Goal: Information Seeking & Learning: Learn about a topic

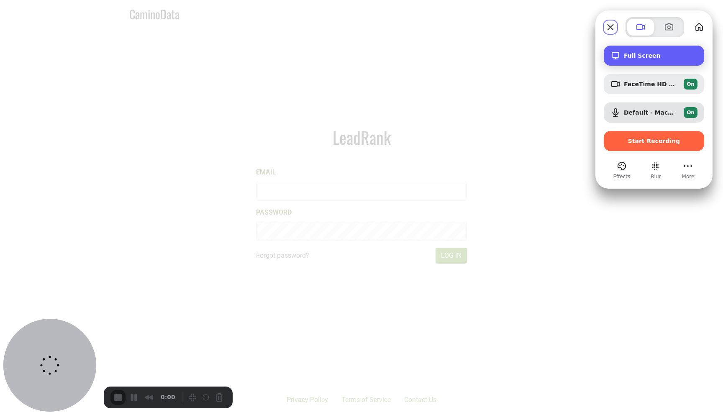
click at [675, 56] on span "Full Screen" at bounding box center [661, 55] width 74 height 7
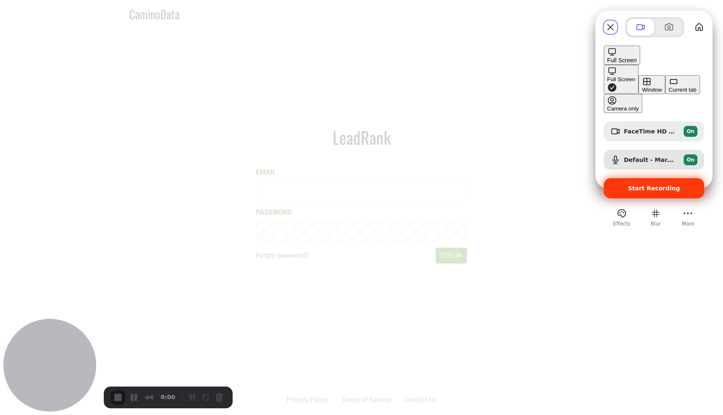
click at [668, 178] on div "Start Recording" at bounding box center [653, 188] width 100 height 20
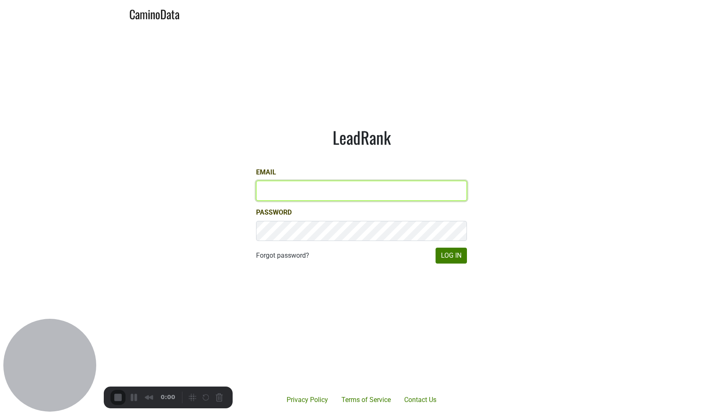
click at [374, 190] on input "Email" at bounding box center [361, 191] width 211 height 20
paste input "Natalie@jonata.com"
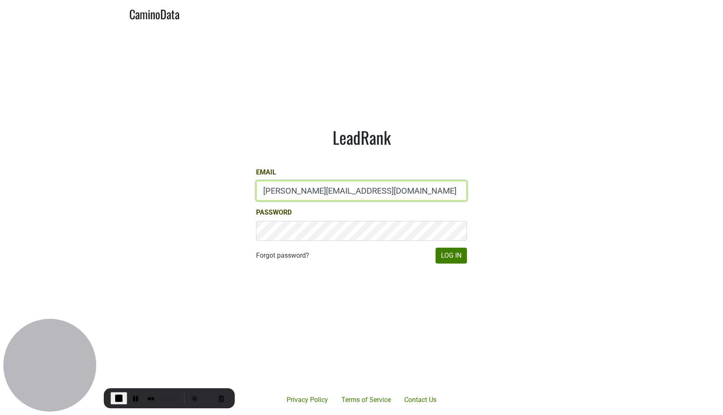
type input "Natalie@jonata.com"
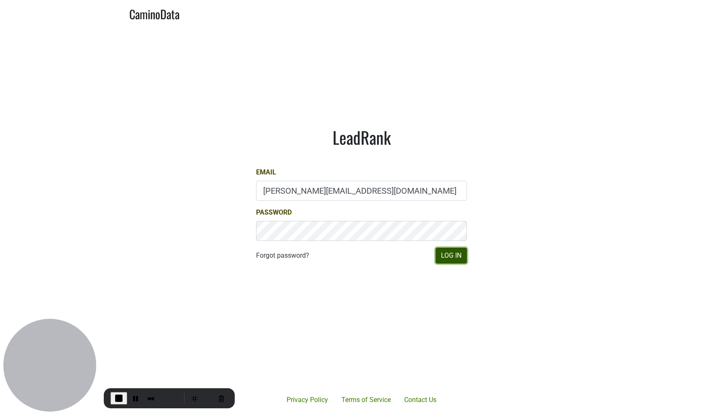
click at [462, 254] on button "Log In" at bounding box center [450, 256] width 31 height 16
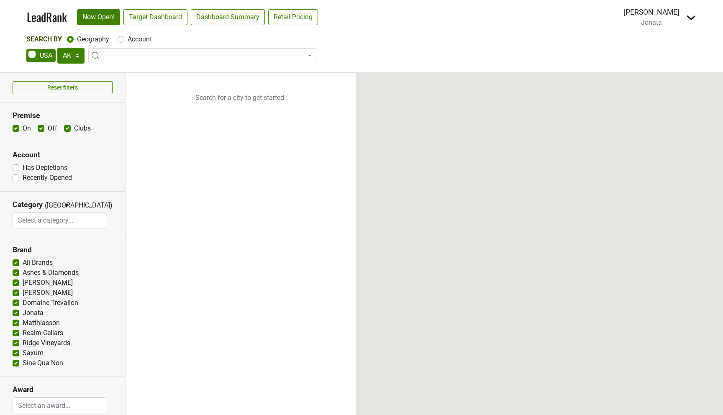
select select "[GEOGRAPHIC_DATA]"
select select
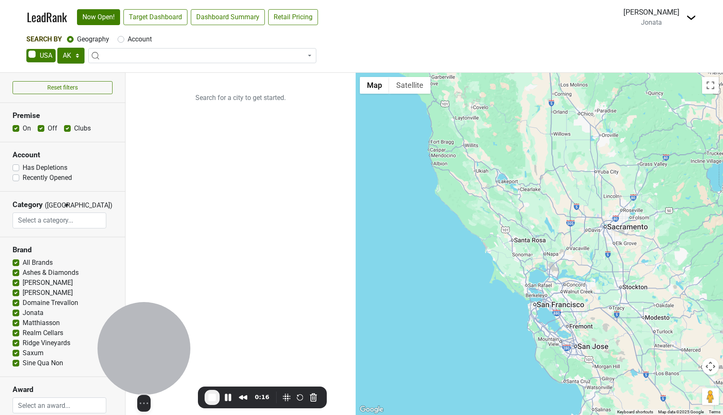
drag, startPoint x: 49, startPoint y: 351, endPoint x: 140, endPoint y: 372, distance: 94.0
click at [140, 372] on div at bounding box center [143, 348] width 93 height 93
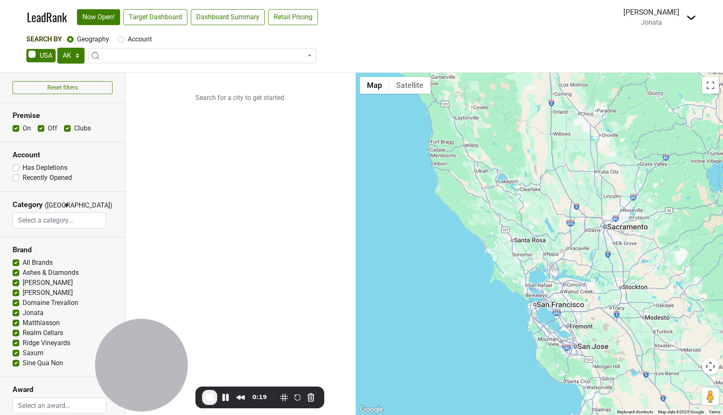
click at [131, 52] on span at bounding box center [202, 55] width 228 height 15
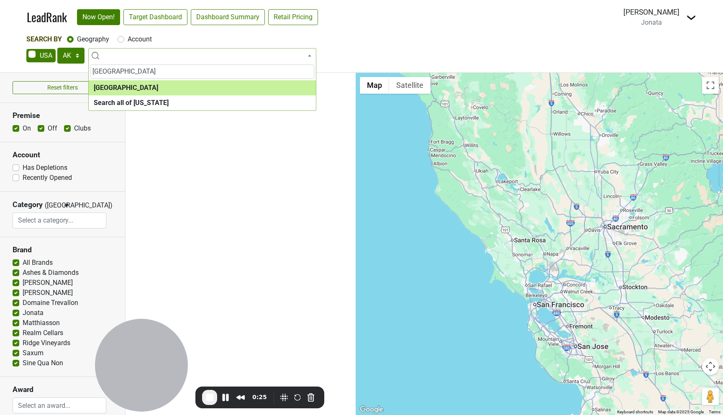
type input "[GEOGRAPHIC_DATA]"
select select "1108"
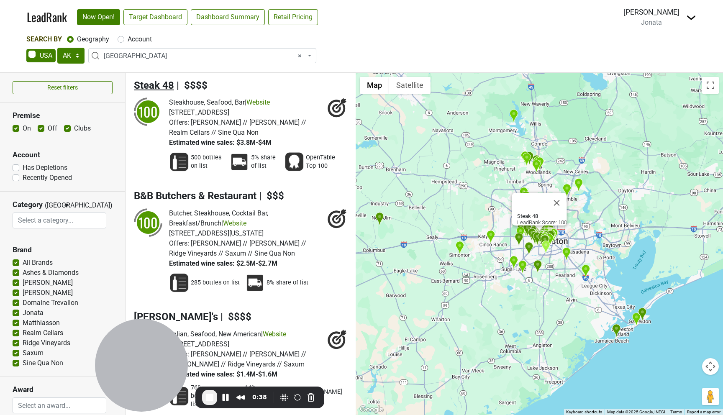
click at [154, 85] on span "Steak 48" at bounding box center [154, 85] width 40 height 12
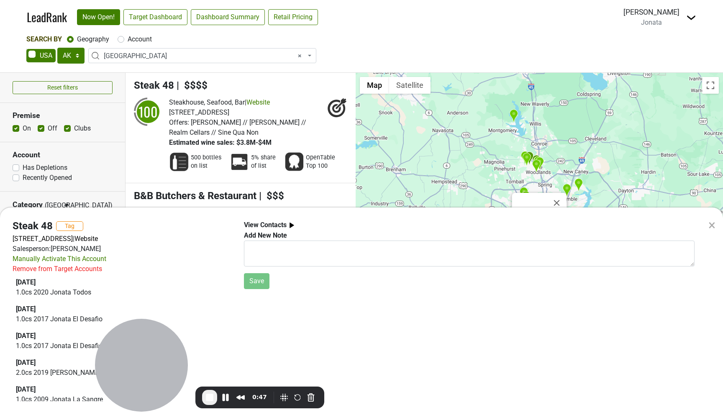
click at [272, 220] on span "View Contacts" at bounding box center [270, 225] width 53 height 10
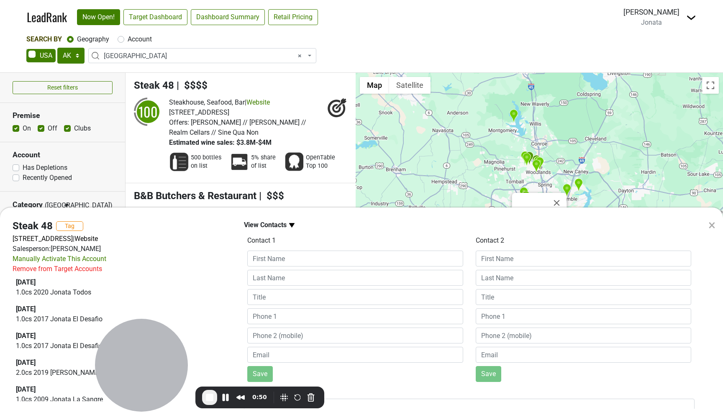
click at [252, 134] on div "× Steak 48 Tag 4444 Westheimer Rd, Ste A-100, Houston, TX 77027 | Website Sales…" at bounding box center [361, 207] width 723 height 415
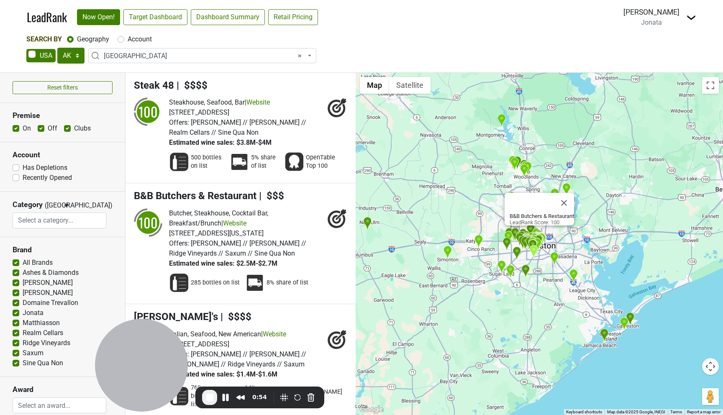
click at [32, 266] on label "All Brands" at bounding box center [38, 263] width 30 height 10
click at [19, 266] on input "All Brands" at bounding box center [16, 262] width 7 height 8
checkbox input "false"
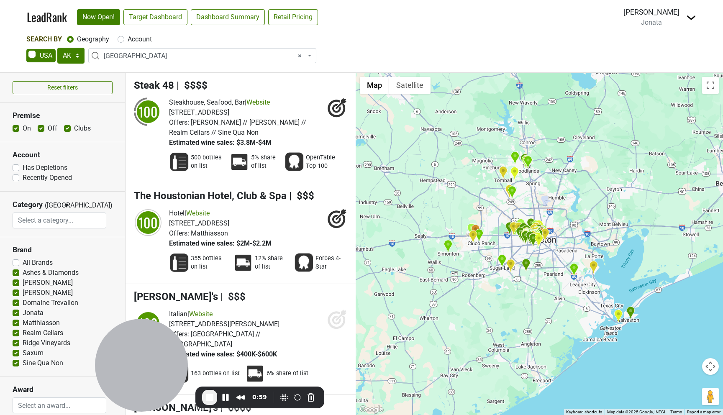
click at [40, 362] on label "Sine Qua Non" at bounding box center [43, 363] width 41 height 10
click at [19, 362] on input "Sine Qua Non" at bounding box center [16, 362] width 7 height 8
checkbox input "false"
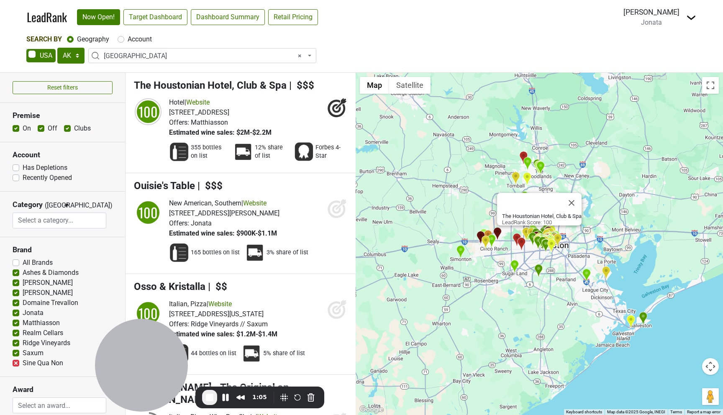
click at [179, 150] on img at bounding box center [179, 152] width 20 height 20
click at [207, 150] on span "355 bottles on list" at bounding box center [209, 151] width 37 height 17
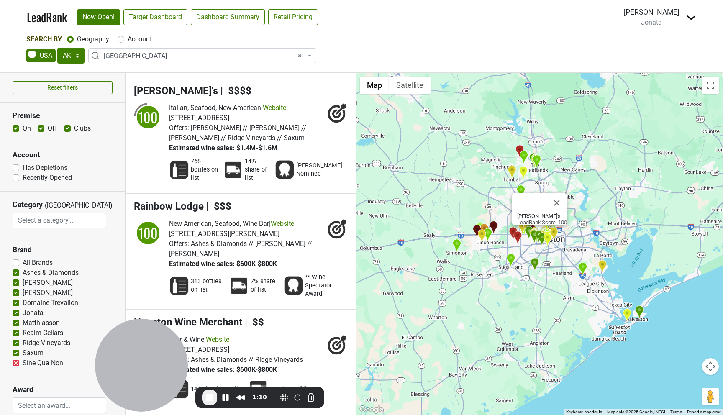
scroll to position [411, 0]
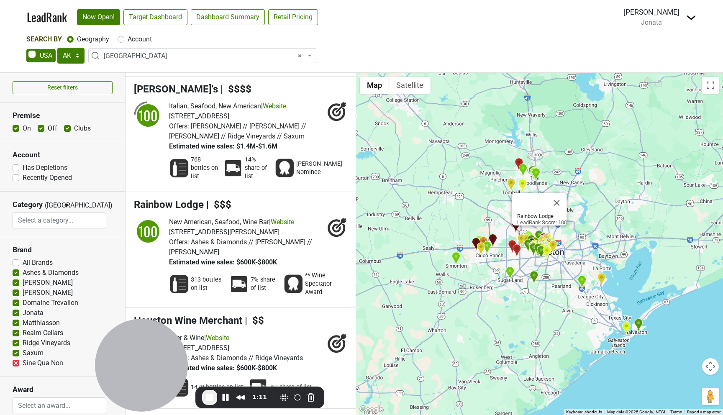
click at [133, 38] on label "Account" at bounding box center [140, 39] width 24 height 10
click at [124, 38] on input "Account" at bounding box center [121, 38] width 7 height 8
radio input "true"
select select
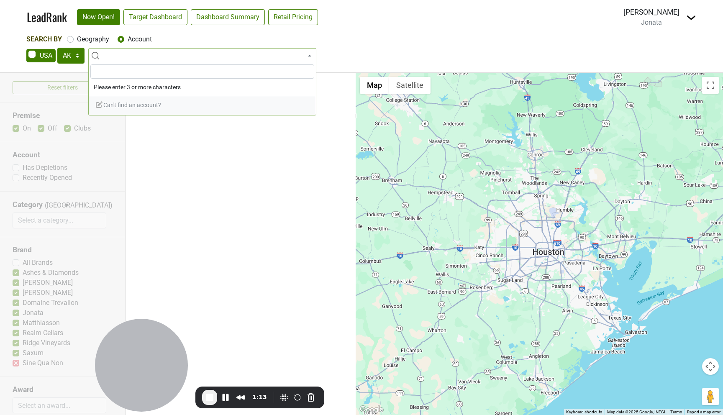
click at [140, 72] on input "search" at bounding box center [202, 71] width 224 height 14
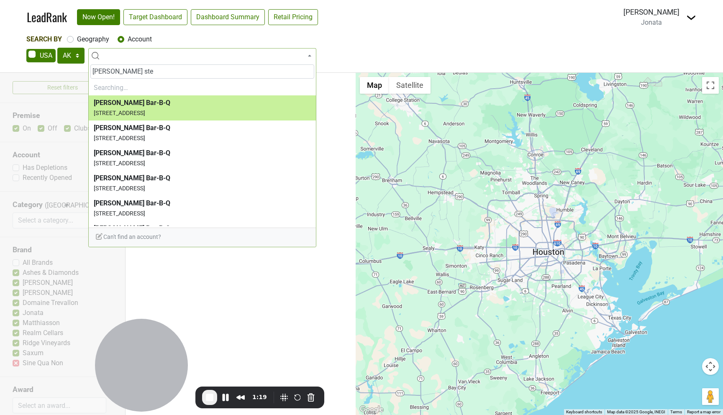
type input "pappas stea"
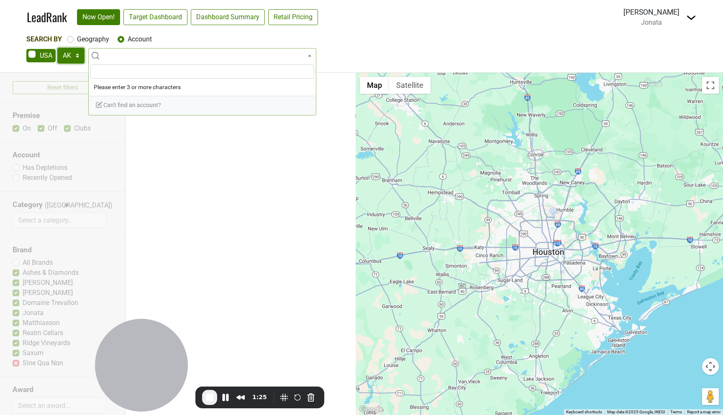
click at [70, 54] on select "AK AL AR AZ CA CO CT DC DE FL [GEOGRAPHIC_DATA] HI IA ID IL IN KS [GEOGRAPHIC_D…" at bounding box center [70, 56] width 27 height 16
click at [57, 48] on select "AK AL AR AZ CA CO CT DC DE FL [GEOGRAPHIC_DATA] HI IA ID IL IN KS [GEOGRAPHIC_D…" at bounding box center [70, 56] width 27 height 16
click at [67, 56] on select "AK AL AR AZ CA CO CT DC DE FL [GEOGRAPHIC_DATA] HI IA ID IL IN KS [GEOGRAPHIC_D…" at bounding box center [70, 56] width 27 height 16
select select "NY"
click at [57, 48] on select "AK AL AR AZ CA CO CT DC DE FL [GEOGRAPHIC_DATA] HI IA ID IL IN KS [GEOGRAPHIC_D…" at bounding box center [70, 56] width 27 height 16
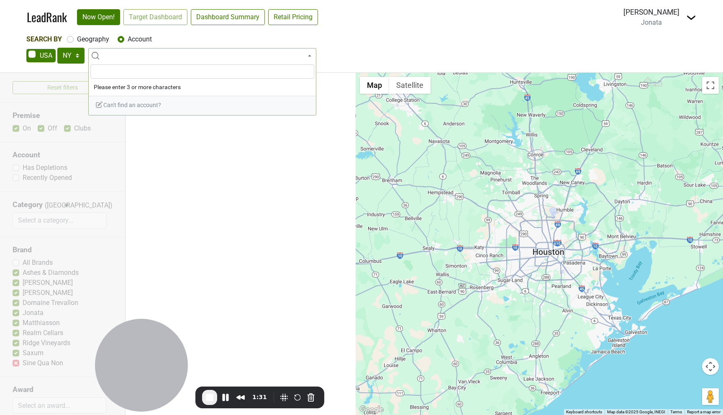
click at [143, 58] on span at bounding box center [202, 55] width 228 height 15
click at [140, 59] on span at bounding box center [202, 55] width 228 height 15
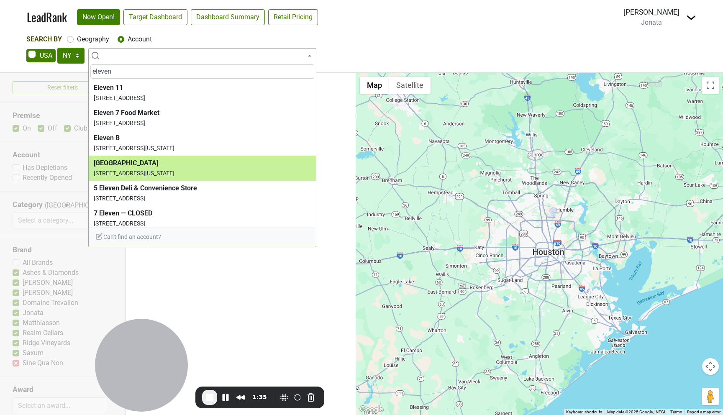
type input "eleven"
select select "123940"
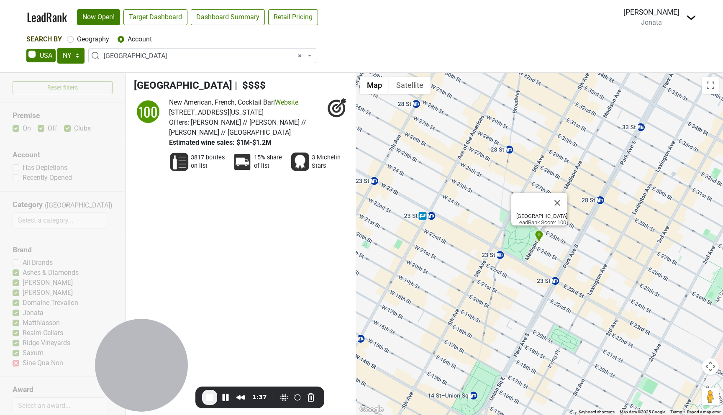
click at [198, 161] on span "3817 bottles on list" at bounding box center [209, 161] width 36 height 17
drag, startPoint x: 236, startPoint y: 144, endPoint x: 281, endPoint y: 142, distance: 44.4
click at [281, 142] on div "Estimated wine sales: $1M-$1.2M" at bounding box center [246, 143] width 154 height 10
drag, startPoint x: 277, startPoint y: 143, endPoint x: 225, endPoint y: 143, distance: 51.4
click at [225, 143] on div "Estimated wine sales: $1M-$1.2M" at bounding box center [246, 143] width 154 height 10
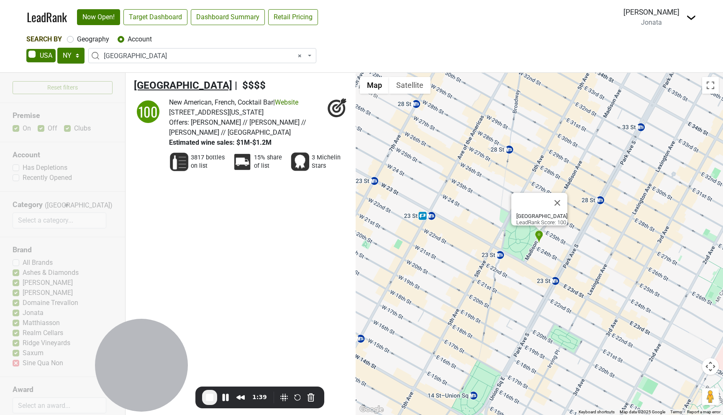
click at [204, 84] on span "Eleven Madison Park" at bounding box center [183, 85] width 98 height 12
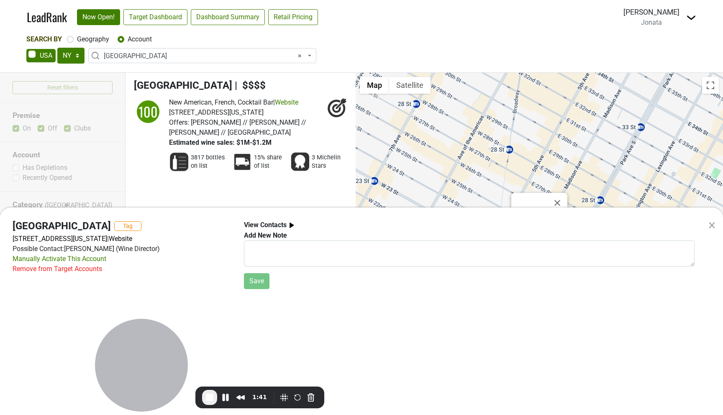
click at [200, 141] on div "× Eleven Madison Park Tag 11 Madison Ave, New York, NY 10010 | Website Possible…" at bounding box center [361, 207] width 723 height 415
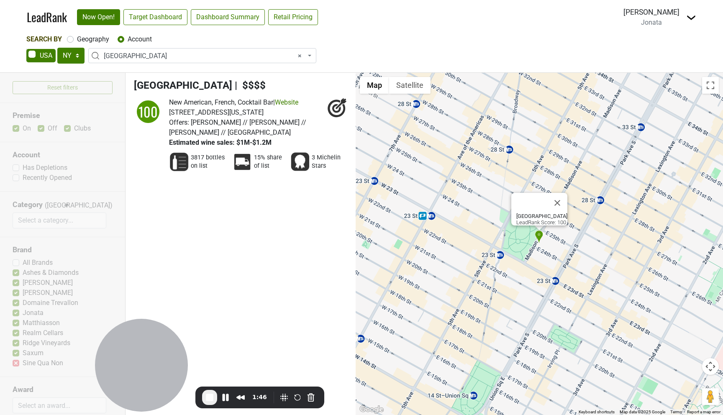
click at [211, 124] on span "Jonata // Booker // Colgin // Domaine Trevallon" at bounding box center [237, 127] width 137 height 18
click at [197, 123] on span "Jonata // Booker // Colgin // Domaine Trevallon" at bounding box center [237, 127] width 137 height 18
click at [339, 107] on icon at bounding box center [336, 108] width 9 height 9
click at [307, 164] on img at bounding box center [300, 162] width 20 height 20
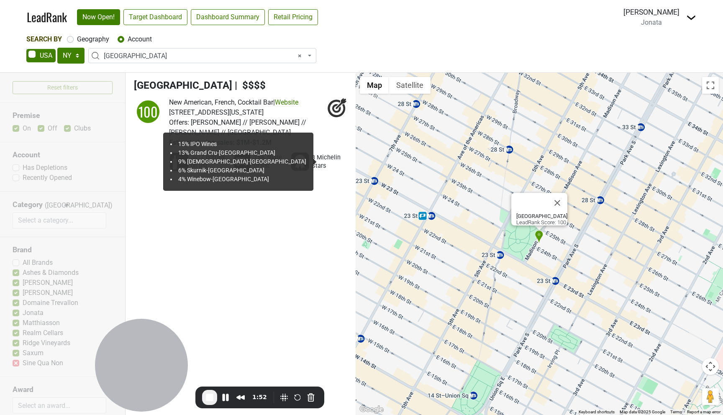
click at [250, 158] on img at bounding box center [242, 162] width 20 height 20
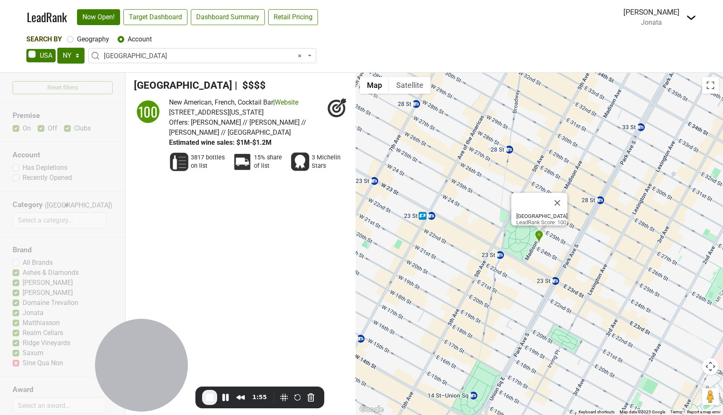
click at [183, 161] on img at bounding box center [179, 162] width 20 height 20
click at [55, 170] on div "Reset filters Premise On Off Clubs Account Has Depletions Recently Opened Categ…" at bounding box center [62, 244] width 125 height 342
click at [54, 168] on div "Reset filters Premise On Off Clubs Account Has Depletions Recently Opened Categ…" at bounding box center [62, 244] width 125 height 342
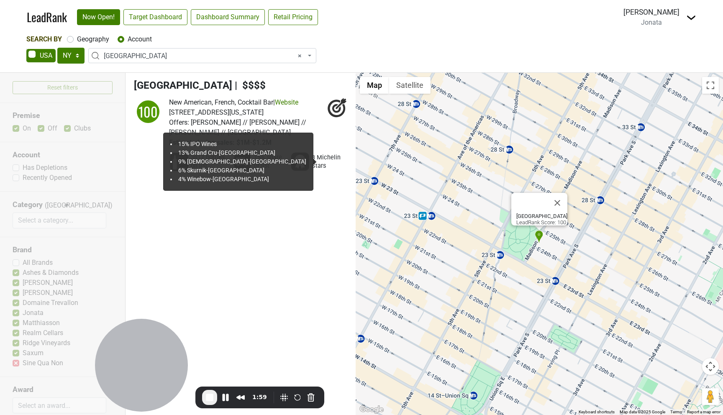
click at [255, 175] on div "15% share of list" at bounding box center [261, 162] width 58 height 28
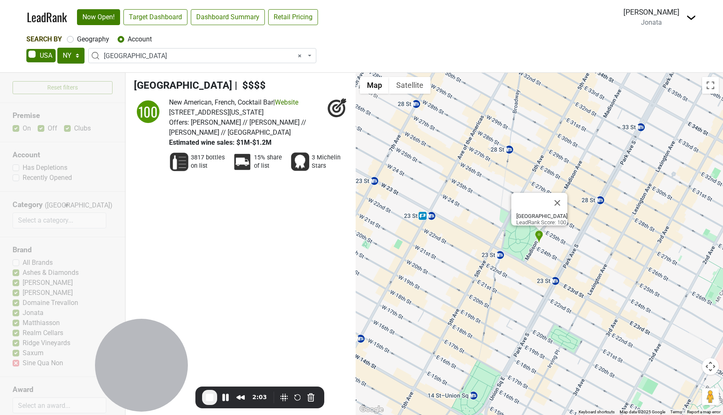
click at [691, 20] on img at bounding box center [691, 18] width 10 height 10
click at [228, 162] on div "3817 bottles on list" at bounding box center [200, 162] width 63 height 28
click at [231, 144] on span "Estimated wine sales: $1M-$1.2M" at bounding box center [220, 142] width 102 height 8
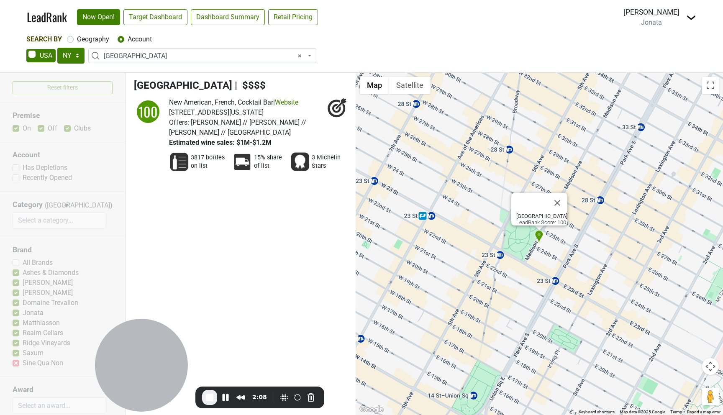
click at [231, 144] on span "Estimated wine sales: $1M-$1.2M" at bounding box center [220, 142] width 102 height 8
click at [294, 15] on link "Retail Pricing" at bounding box center [293, 17] width 50 height 16
click at [224, 22] on link "Dashboard Summary" at bounding box center [228, 17] width 74 height 16
click at [85, 292] on div "Reset filters Premise On Off Clubs Account Has Depletions Recently Opened Categ…" at bounding box center [62, 244] width 125 height 342
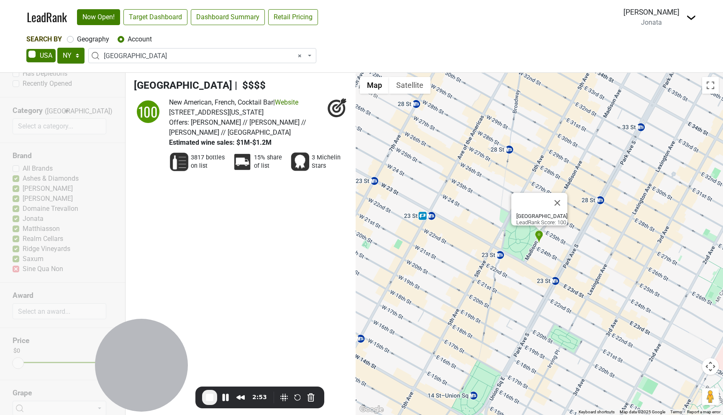
scroll to position [104, 0]
click at [103, 37] on label "Geography" at bounding box center [93, 39] width 32 height 10
click at [74, 37] on input "Geography" at bounding box center [70, 38] width 7 height 8
radio input "true"
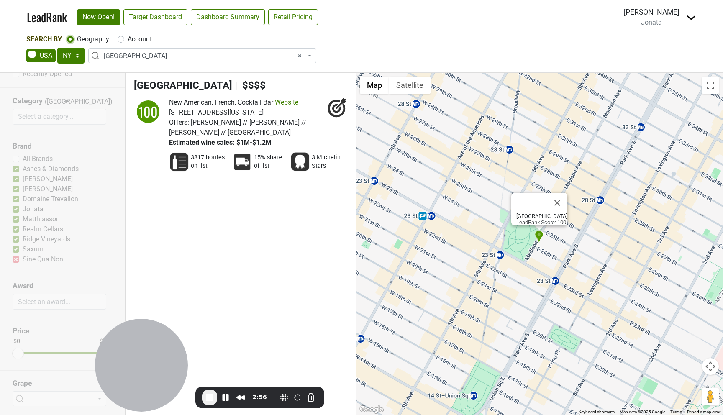
select select
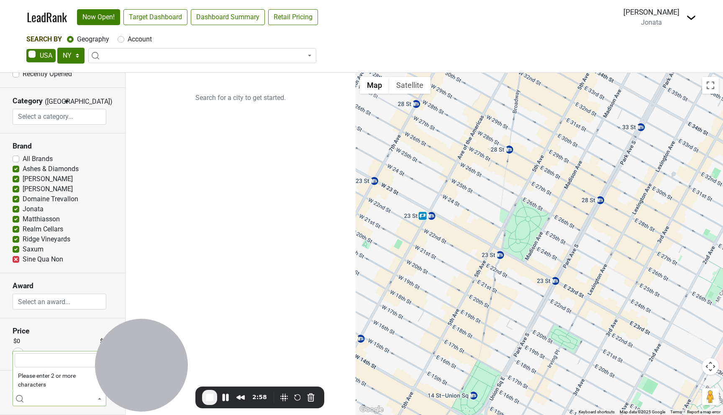
click at [63, 398] on span at bounding box center [60, 398] width 94 height 15
type input "caber"
select select "1"
click at [160, 54] on span at bounding box center [202, 55] width 228 height 15
type input "[GEOGRAPHIC_DATA]"
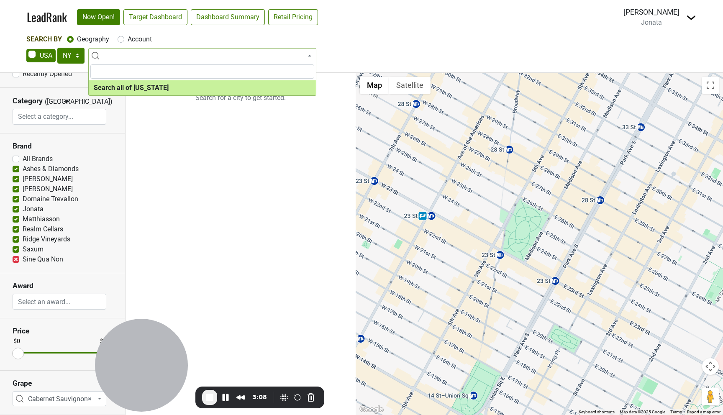
click at [55, 53] on span at bounding box center [40, 55] width 29 height 13
click at [27, 49] on input "checkbox" at bounding box center [26, 49] width 0 height 0
checkbox input "true"
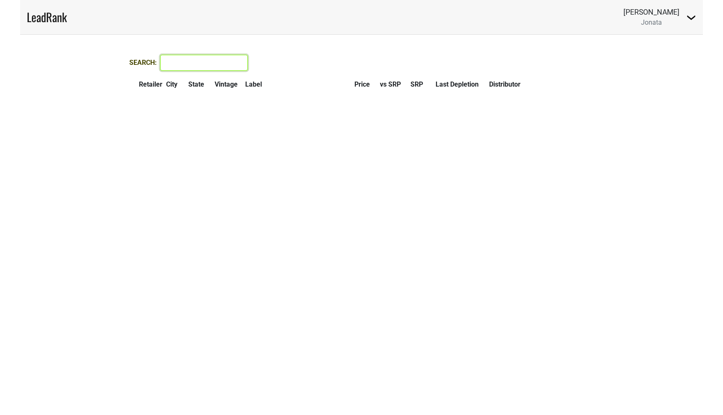
click at [187, 67] on input "Search:" at bounding box center [203, 63] width 87 height 16
type input "hilt"
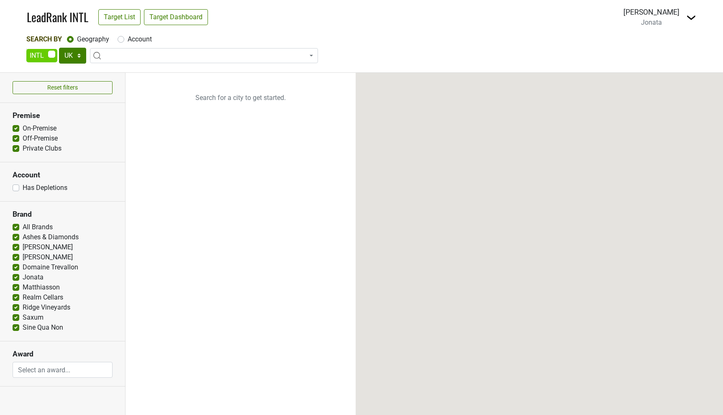
select select
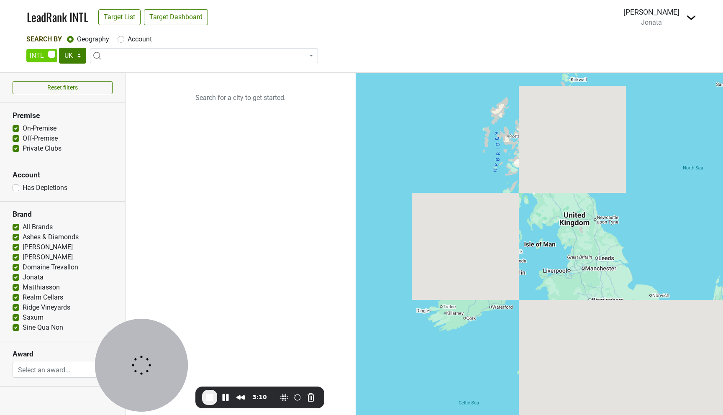
click at [47, 55] on span at bounding box center [41, 55] width 31 height 13
click at [27, 49] on input "checkbox" at bounding box center [26, 49] width 0 height 0
checkbox input "false"
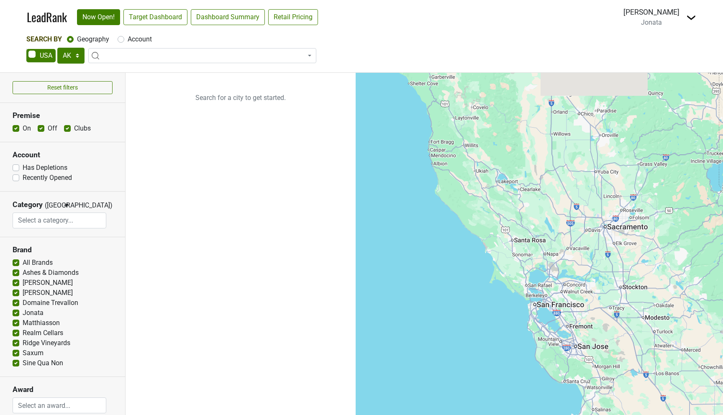
select select "[GEOGRAPHIC_DATA]"
select select
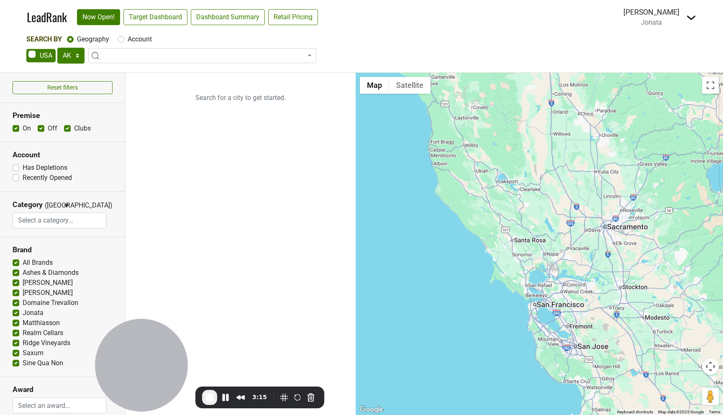
click at [57, 48] on select "AK AL AR AZ CA CO CT DC DE FL [GEOGRAPHIC_DATA] HI IA ID IL IN KS [GEOGRAPHIC_D…" at bounding box center [70, 56] width 27 height 16
click at [135, 55] on span at bounding box center [202, 55] width 228 height 15
type input "[GEOGRAPHIC_DATA]"
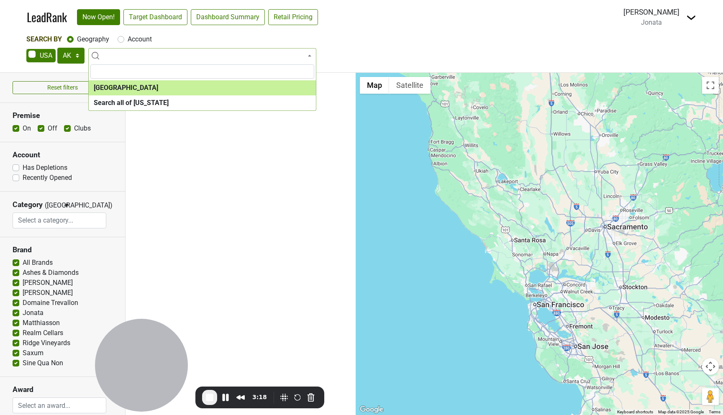
select select "1108"
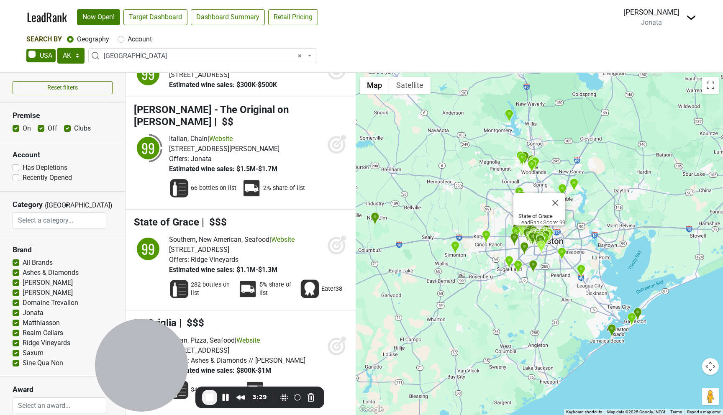
scroll to position [2472, 0]
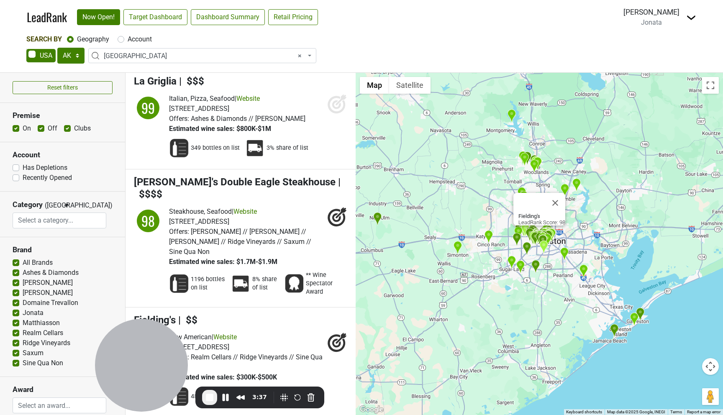
click at [189, 314] on span "| $$" at bounding box center [187, 320] width 19 height 12
drag, startPoint x: 189, startPoint y: 221, endPoint x: 194, endPoint y: 221, distance: 5.0
click at [190, 314] on span "| $$" at bounding box center [187, 320] width 19 height 12
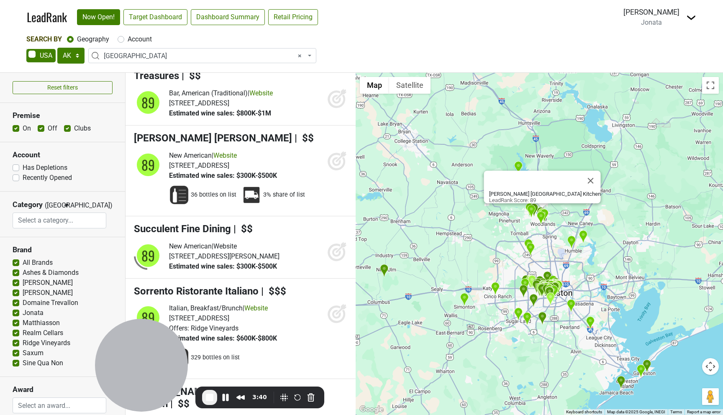
scroll to position [9218, 0]
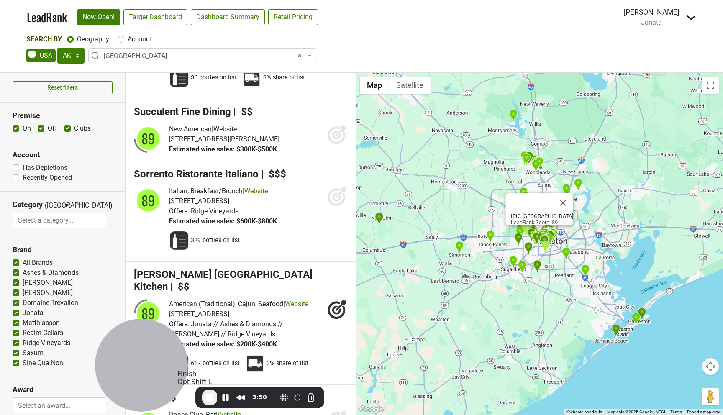
click at [211, 397] on span "End Recording" at bounding box center [209, 397] width 10 height 10
